Goal: Task Accomplishment & Management: Manage account settings

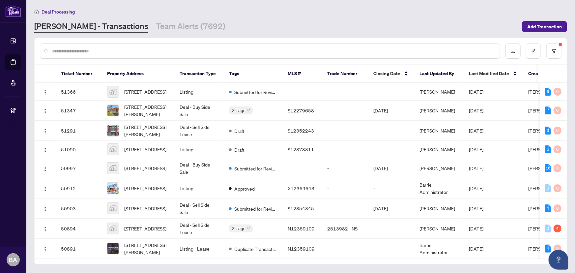
click at [92, 24] on link "[PERSON_NAME] - Transactions" at bounding box center [91, 27] width 114 height 12
click at [177, 30] on link "Team Alerts (7692)" at bounding box center [190, 27] width 69 height 12
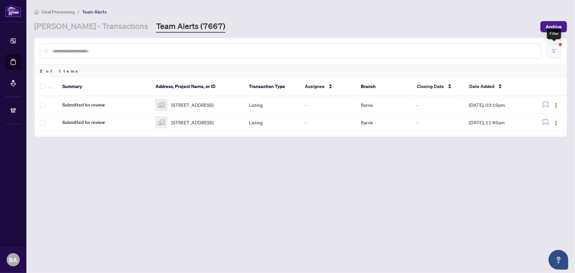
click at [552, 55] on button "button" at bounding box center [553, 50] width 15 height 15
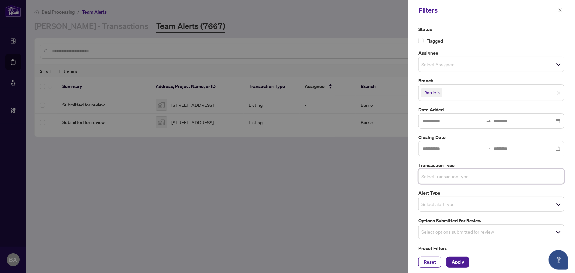
click at [479, 240] on div "Status Flagged Assignee Select Assignee Branch Barrie Date Added Closing Date T…" at bounding box center [491, 144] width 150 height 237
click at [475, 229] on span "Select options submitted for review" at bounding box center [491, 231] width 145 height 9
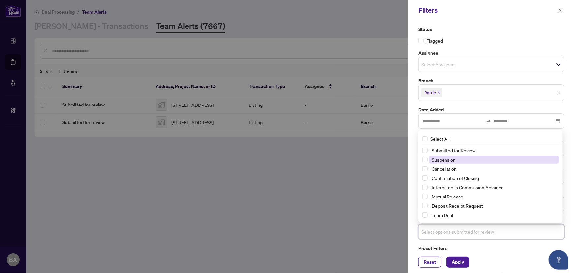
click at [449, 159] on span "Suspension" at bounding box center [443, 159] width 24 height 6
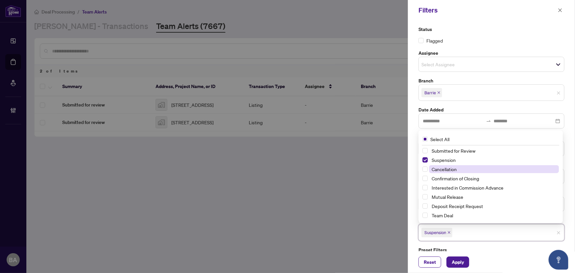
click at [452, 167] on span "Cancellation" at bounding box center [443, 169] width 25 height 6
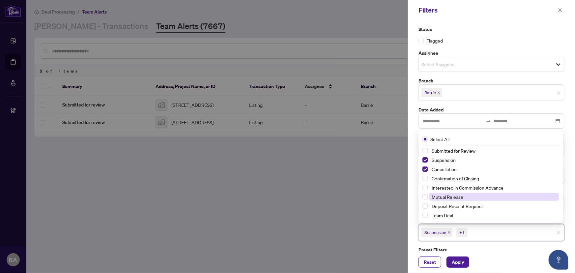
click at [451, 193] on span "Mutual Release" at bounding box center [494, 197] width 130 height 8
click at [456, 258] on span "Apply" at bounding box center [457, 262] width 12 height 11
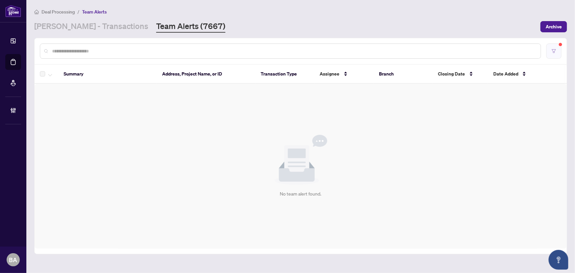
click at [555, 53] on button "button" at bounding box center [553, 50] width 15 height 15
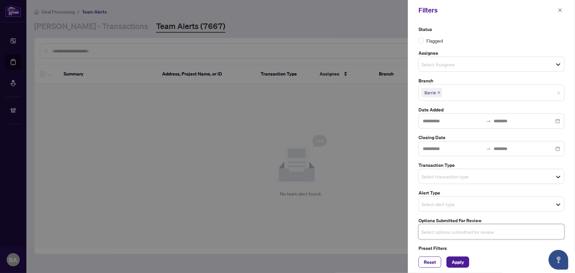
click at [428, 186] on div "Status Flagged Assignee Select Assignee Branch Barrie Date Added Closing Date T…" at bounding box center [491, 144] width 150 height 237
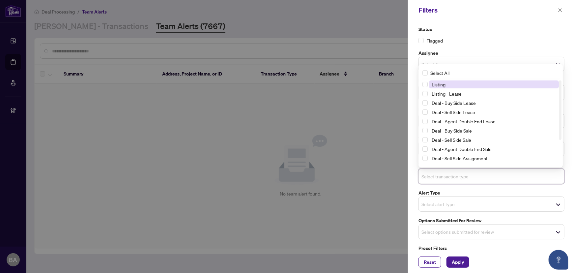
click at [431, 178] on input "search" at bounding box center [444, 176] width 46 height 8
click at [441, 85] on span "Listing" at bounding box center [438, 84] width 14 height 6
click at [442, 86] on span "Listing" at bounding box center [438, 85] width 14 height 6
click at [442, 84] on span "Listing" at bounding box center [438, 84] width 14 height 6
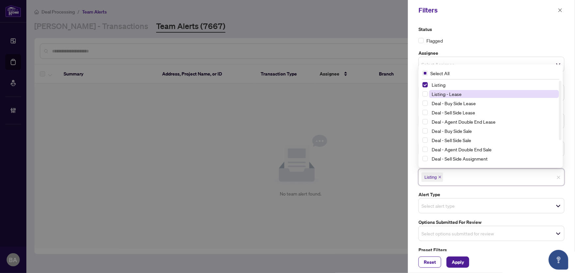
click at [446, 93] on span "Listing - Lease" at bounding box center [446, 94] width 30 height 6
click at [457, 259] on span "Apply" at bounding box center [457, 262] width 12 height 11
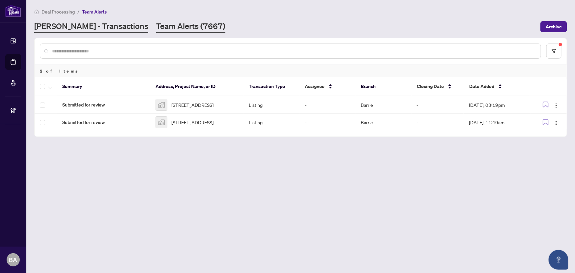
click at [98, 29] on link "[PERSON_NAME] - Transactions" at bounding box center [91, 27] width 114 height 12
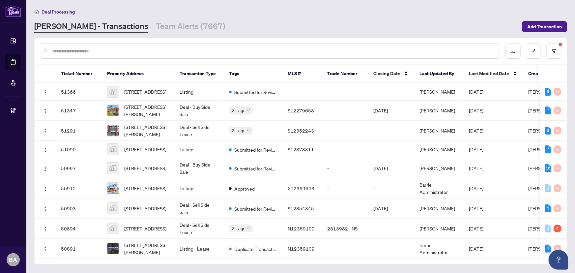
click at [159, 33] on main "Deal Processing [PERSON_NAME] - Transactions Team Alerts (7667) Add Transaction…" at bounding box center [300, 136] width 548 height 273
click at [160, 30] on link "Team Alerts (7667)" at bounding box center [190, 27] width 69 height 12
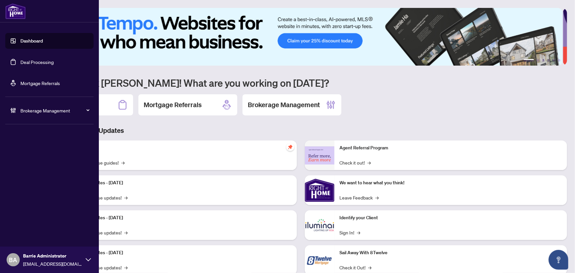
click at [23, 63] on link "Deal Processing" at bounding box center [36, 62] width 33 height 6
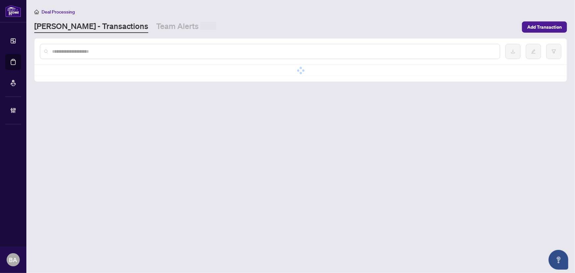
click at [122, 49] on input "text" at bounding box center [273, 51] width 442 height 7
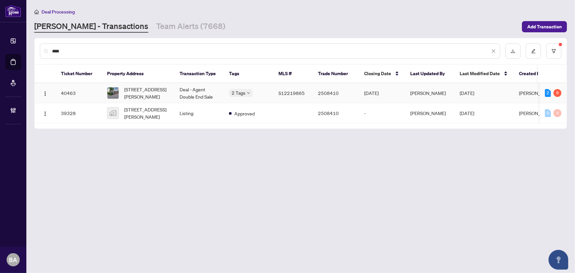
type input "****"
click at [139, 90] on span "1947 Russell Rd, Springwater, Ontario L9X 1R5, Canada" at bounding box center [146, 93] width 45 height 14
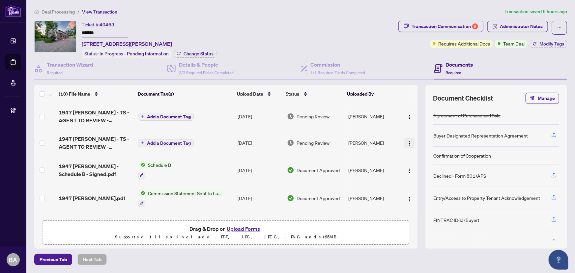
click at [410, 141] on img "button" at bounding box center [409, 143] width 5 height 5
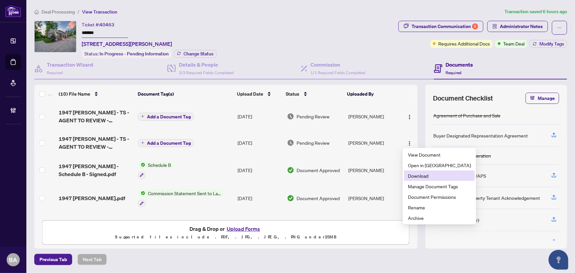
click at [421, 176] on span "Download" at bounding box center [439, 175] width 63 height 7
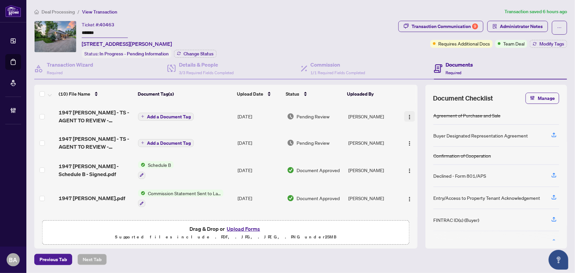
click at [407, 115] on img "button" at bounding box center [409, 116] width 5 height 5
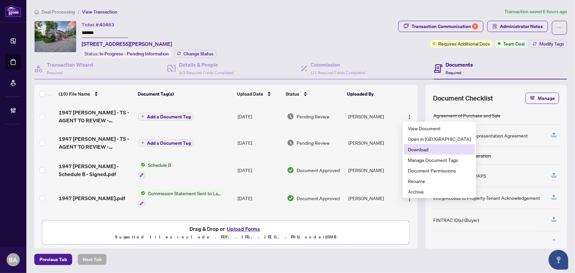
click at [428, 148] on span "Download" at bounding box center [439, 149] width 63 height 7
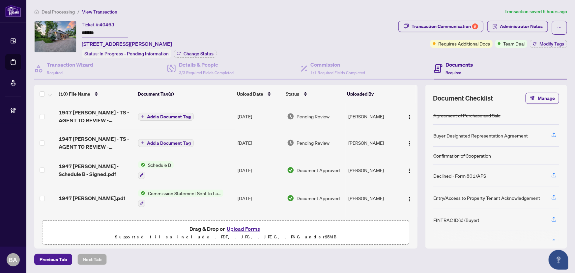
click at [64, 5] on main "Deal Processing / View Transaction Transaction saved 6 hours ago Ticket #: 4046…" at bounding box center [300, 136] width 548 height 273
click at [60, 8] on li "Deal Processing" at bounding box center [54, 12] width 41 height 8
click at [60, 10] on span "Deal Processing" at bounding box center [57, 12] width 33 height 6
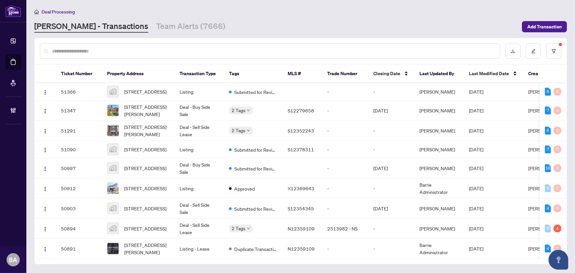
click at [106, 51] on input "text" at bounding box center [273, 50] width 442 height 7
click at [156, 25] on link "Team Alerts (7666)" at bounding box center [190, 27] width 69 height 12
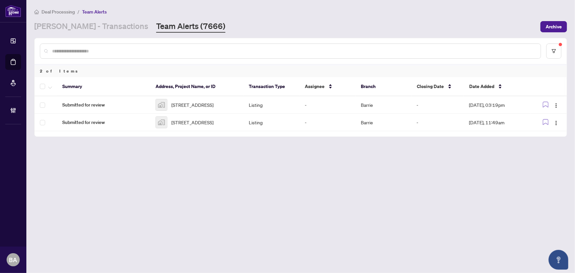
click at [108, 37] on main "Deal Processing / Team Alerts RAHR - Transactions Team Alerts (7666) Archive 2 …" at bounding box center [300, 136] width 548 height 273
click at [109, 31] on div "RAHR - Transactions Team Alerts (7666)" at bounding box center [129, 27] width 191 height 12
click at [108, 25] on div "RAHR - Transactions Team Alerts (7666)" at bounding box center [129, 27] width 191 height 12
click at [90, 28] on link "[PERSON_NAME] - Transactions" at bounding box center [91, 27] width 114 height 12
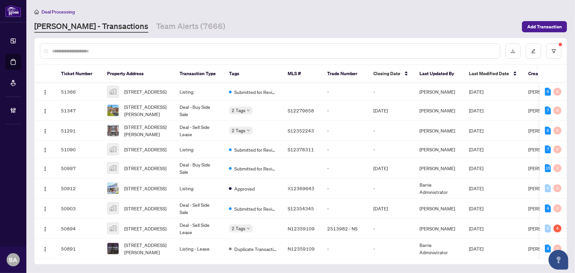
click at [157, 44] on div at bounding box center [270, 50] width 460 height 15
click at [160, 49] on input "text" at bounding box center [273, 50] width 442 height 7
click at [168, 50] on input "text" at bounding box center [273, 50] width 442 height 7
click at [167, 41] on div at bounding box center [301, 51] width 532 height 26
click at [180, 68] on th "Transaction Type" at bounding box center [198, 74] width 49 height 18
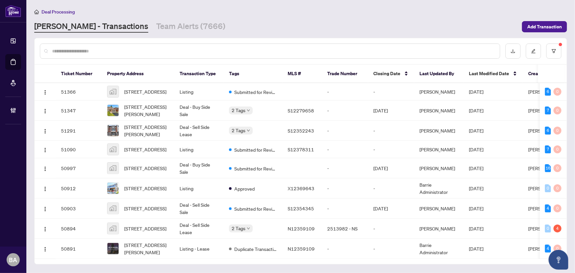
click at [181, 52] on input "text" at bounding box center [273, 50] width 442 height 7
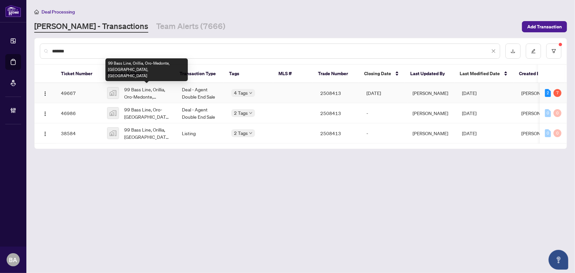
type input "*******"
click at [131, 94] on span "99 Bass Line, Orillia, Oro-Medonte, ON, Canada" at bounding box center [147, 93] width 47 height 14
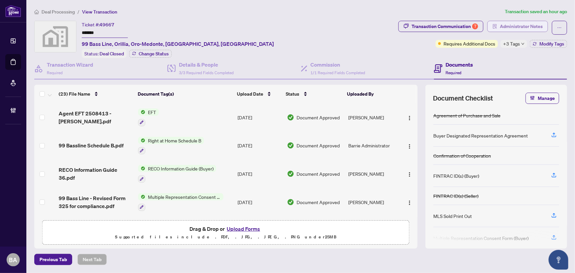
click at [508, 29] on span "Administrator Notes" at bounding box center [521, 26] width 43 height 11
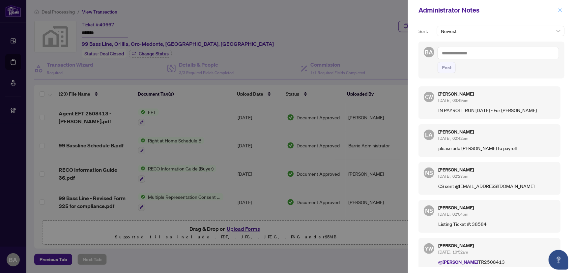
click at [561, 10] on icon "close" at bounding box center [559, 10] width 5 height 5
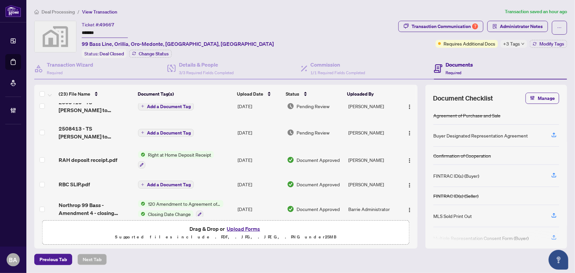
scroll to position [149, 0]
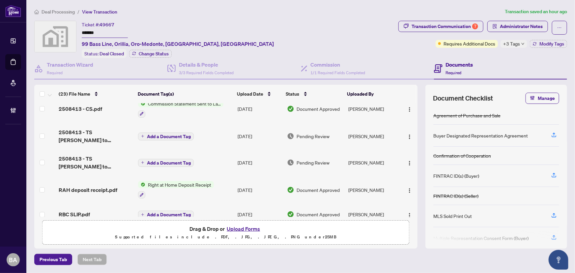
drag, startPoint x: 407, startPoint y: 133, endPoint x: 402, endPoint y: 142, distance: 10.1
click at [407, 134] on img "button" at bounding box center [409, 136] width 5 height 5
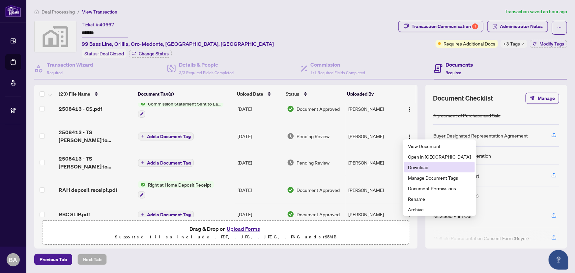
click at [418, 168] on span "Download" at bounding box center [439, 166] width 63 height 7
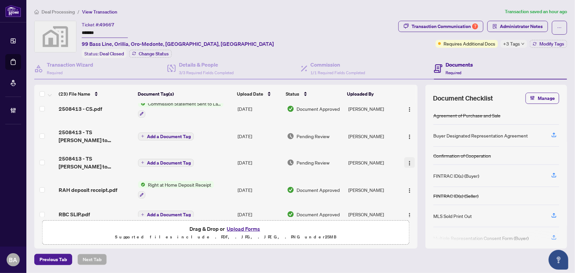
click at [408, 160] on img "button" at bounding box center [409, 162] width 5 height 5
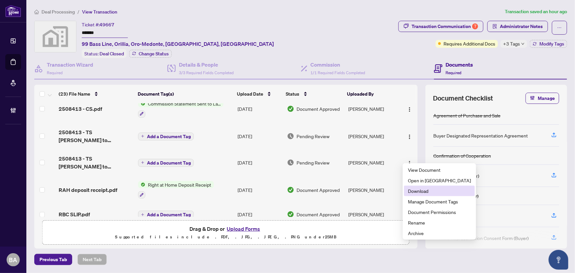
click at [429, 192] on span "Download" at bounding box center [439, 190] width 63 height 7
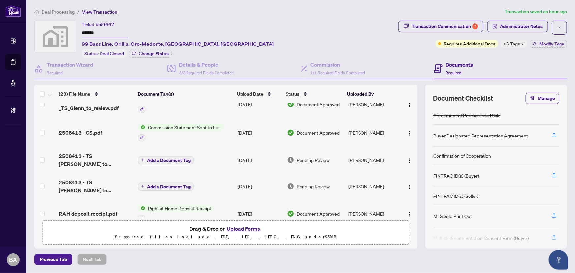
scroll to position [0, 0]
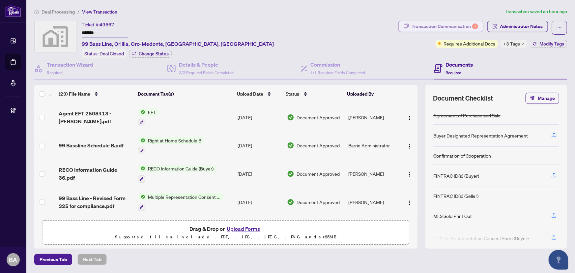
click at [465, 24] on div "Transaction Communication 7" at bounding box center [444, 26] width 67 height 11
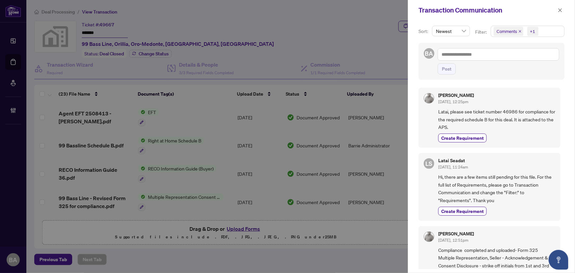
click at [518, 30] on icon "close" at bounding box center [519, 31] width 3 height 3
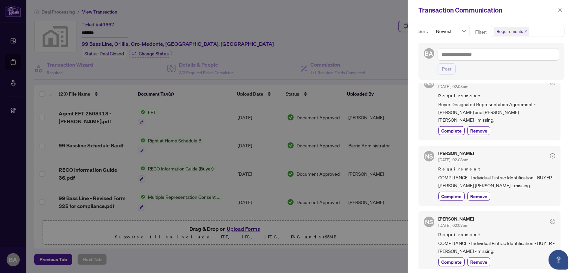
scroll to position [359, 0]
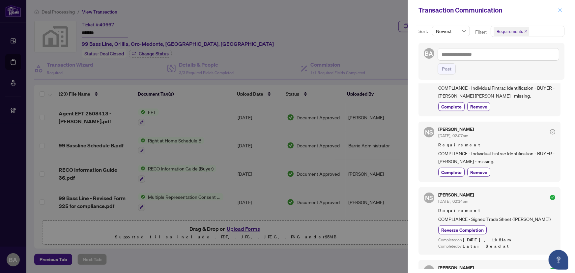
click at [557, 12] on button "button" at bounding box center [559, 10] width 9 height 8
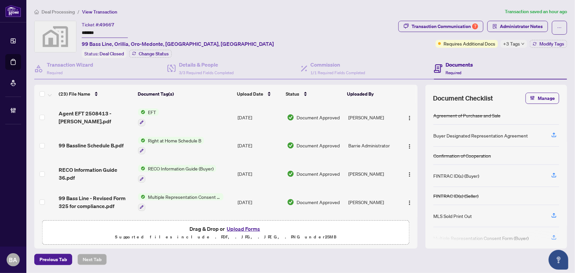
click at [68, 14] on span "Deal Processing" at bounding box center [57, 12] width 33 height 6
